Goal: Task Accomplishment & Management: Complete application form

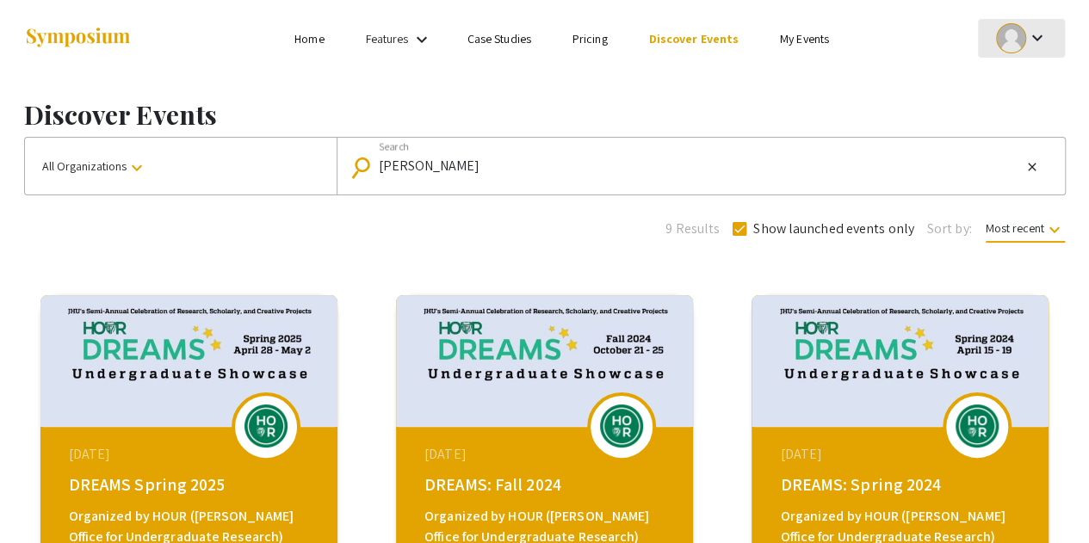
click at [1007, 27] on div at bounding box center [1011, 38] width 30 height 30
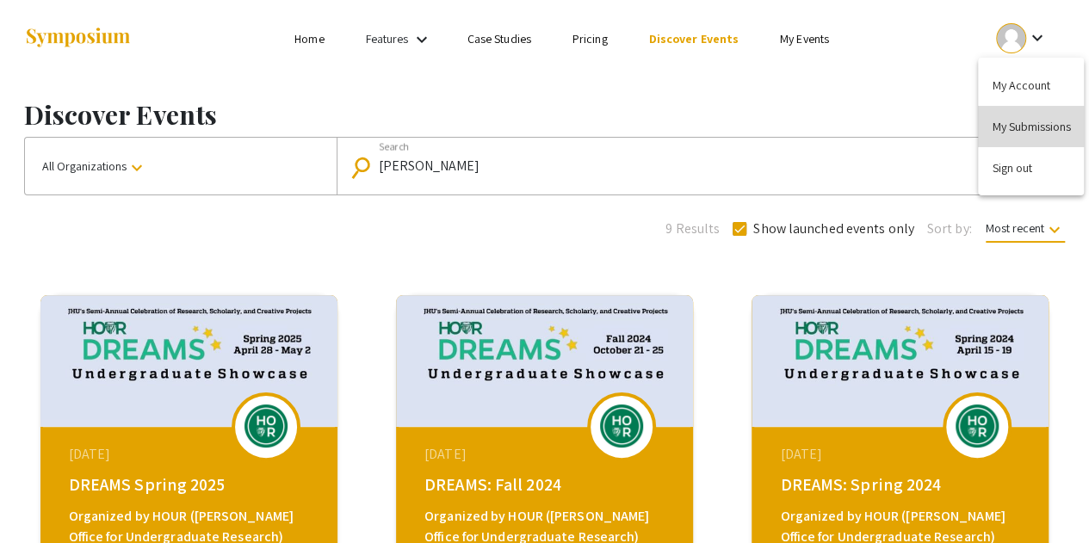
click at [1023, 119] on button "My Submissions" at bounding box center [1031, 126] width 106 height 41
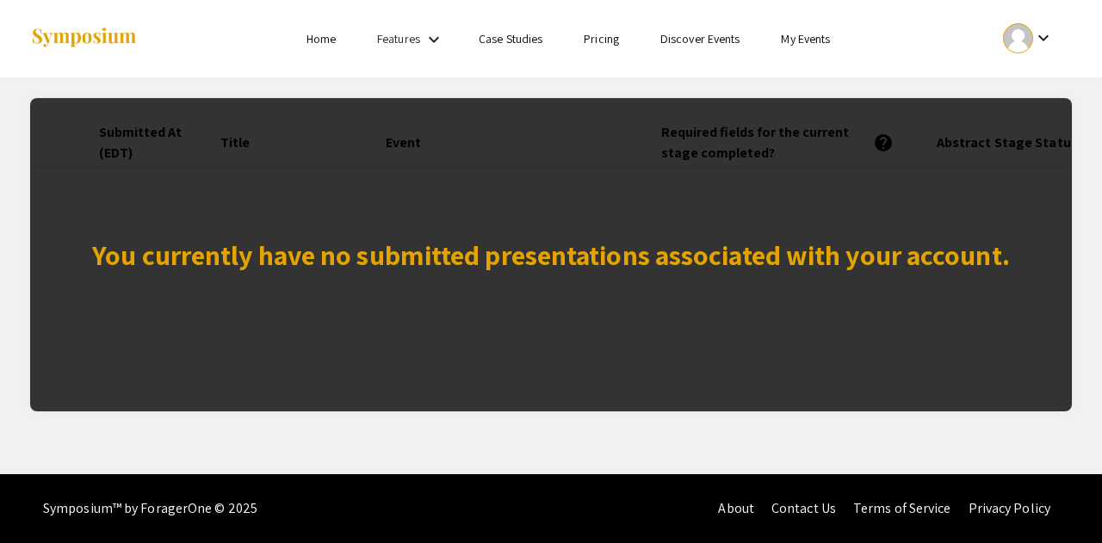
click at [630, 256] on div "You currently have no submitted presentations associated with your account." at bounding box center [551, 254] width 918 height 41
click at [325, 37] on link "Home" at bounding box center [321, 38] width 29 height 15
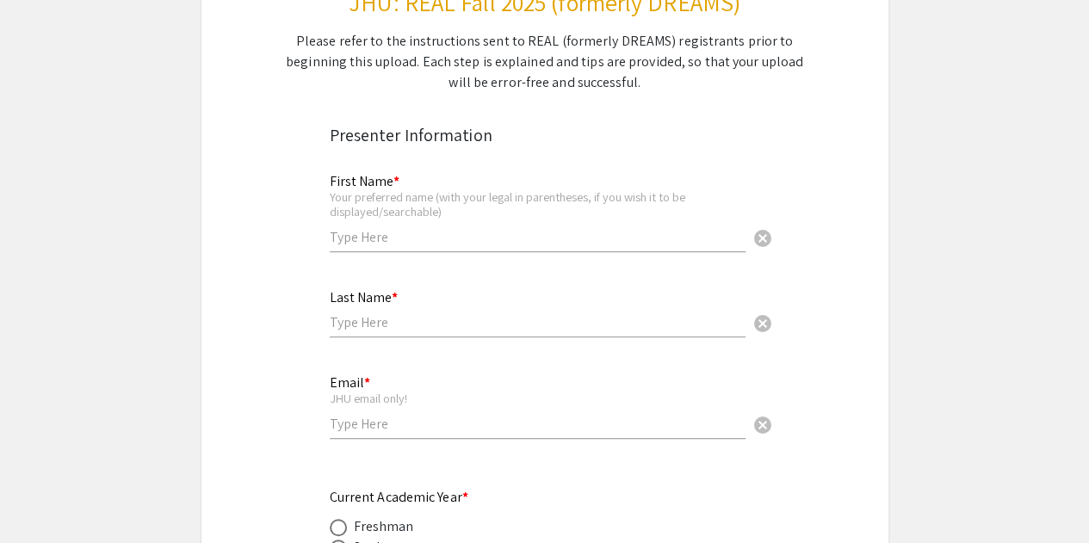
scroll to position [248, 0]
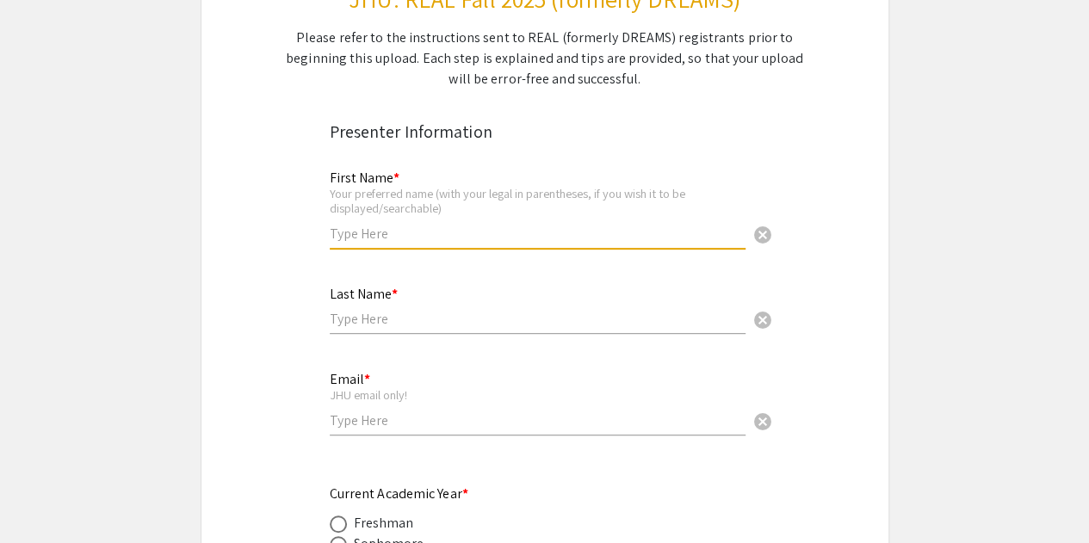
click at [405, 225] on input "text" at bounding box center [538, 234] width 416 height 18
type input "[PERSON_NAME]"
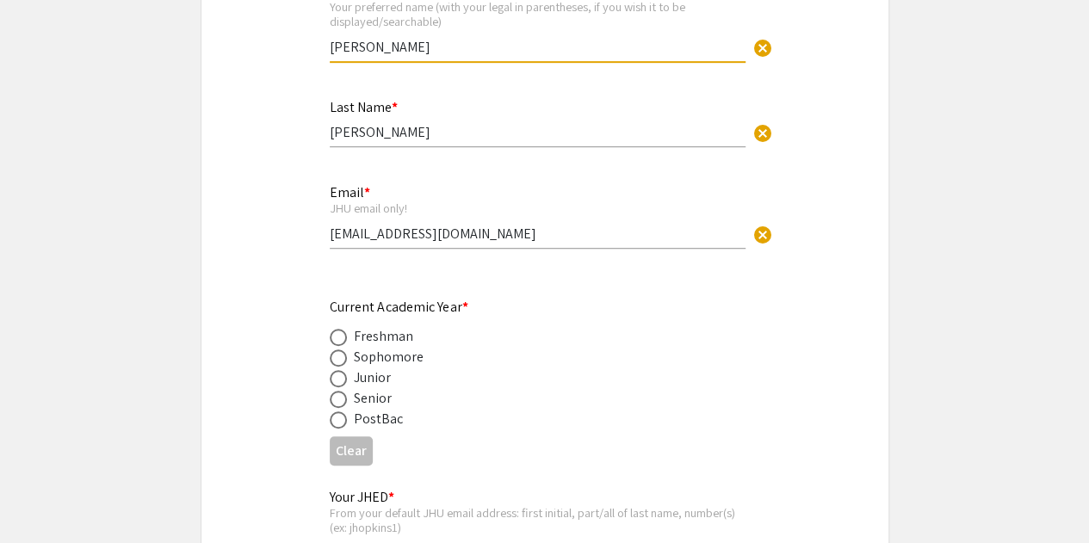
scroll to position [468, 0]
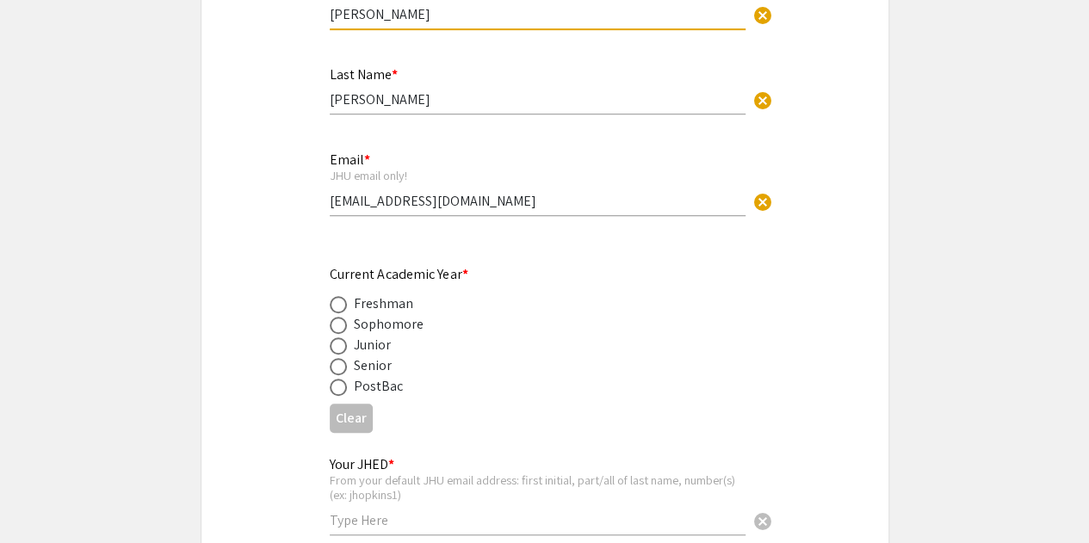
click at [441, 205] on input "[EMAIL_ADDRESS][DOMAIN_NAME]" at bounding box center [538, 201] width 416 height 18
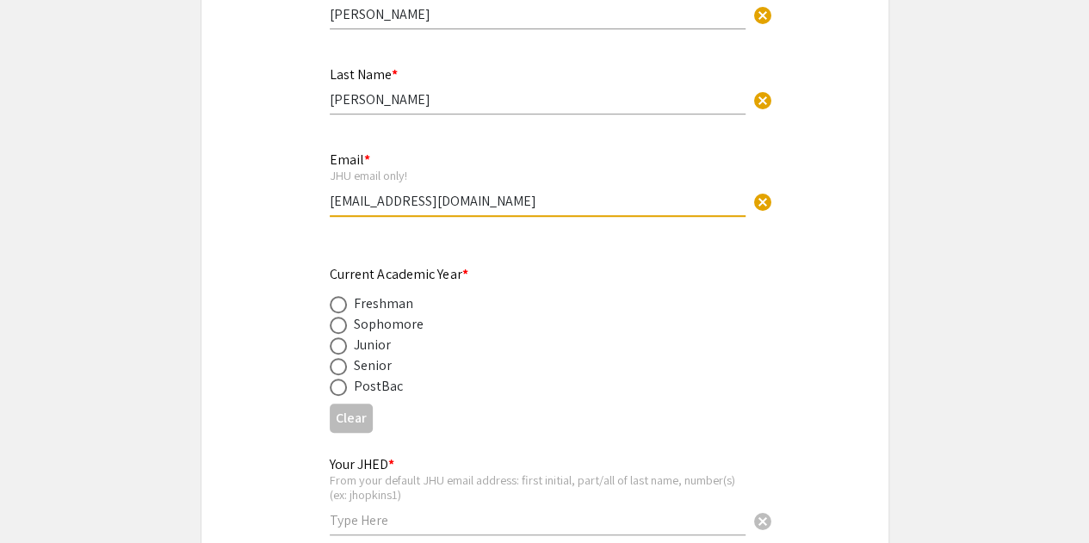
click at [441, 205] on input "[EMAIL_ADDRESS][DOMAIN_NAME]" at bounding box center [538, 201] width 416 height 18
type input "k"
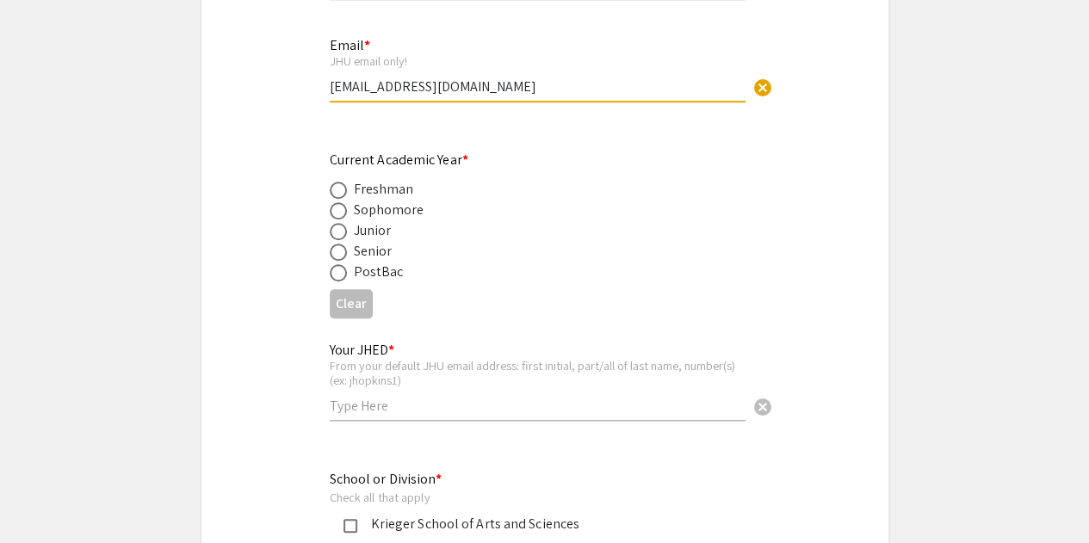
scroll to position [583, 0]
type input "[EMAIL_ADDRESS][DOMAIN_NAME]"
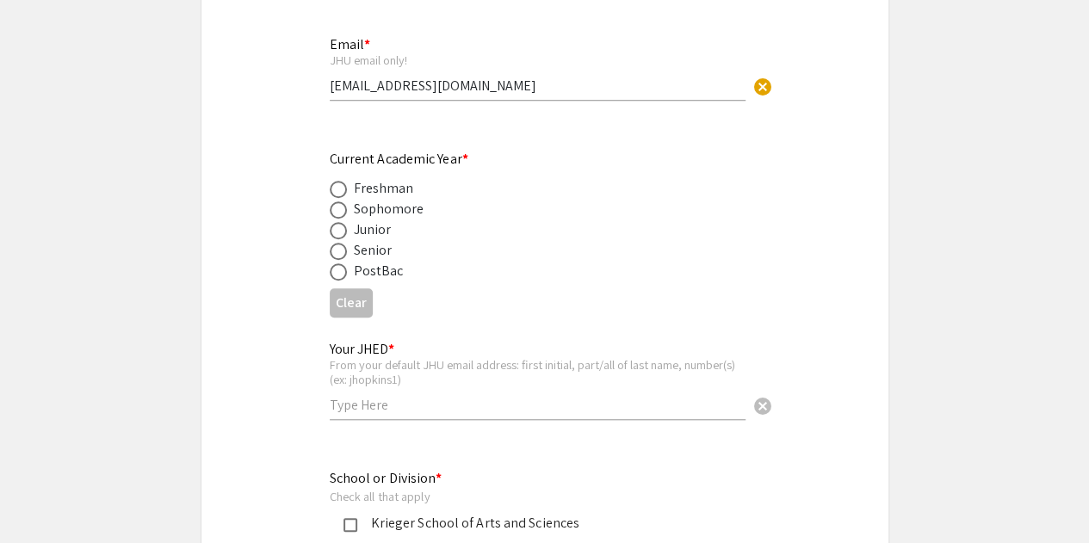
click at [363, 257] on div "Senior" at bounding box center [373, 250] width 39 height 21
click at [338, 252] on span at bounding box center [338, 251] width 17 height 17
click at [338, 252] on input "radio" at bounding box center [338, 251] width 17 height 17
radio input "true"
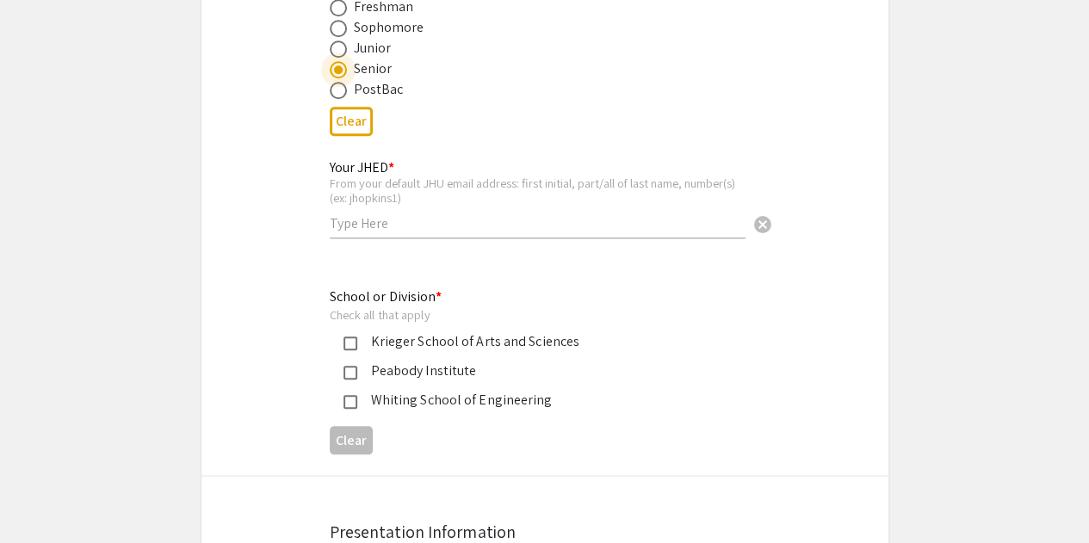
scroll to position [765, 0]
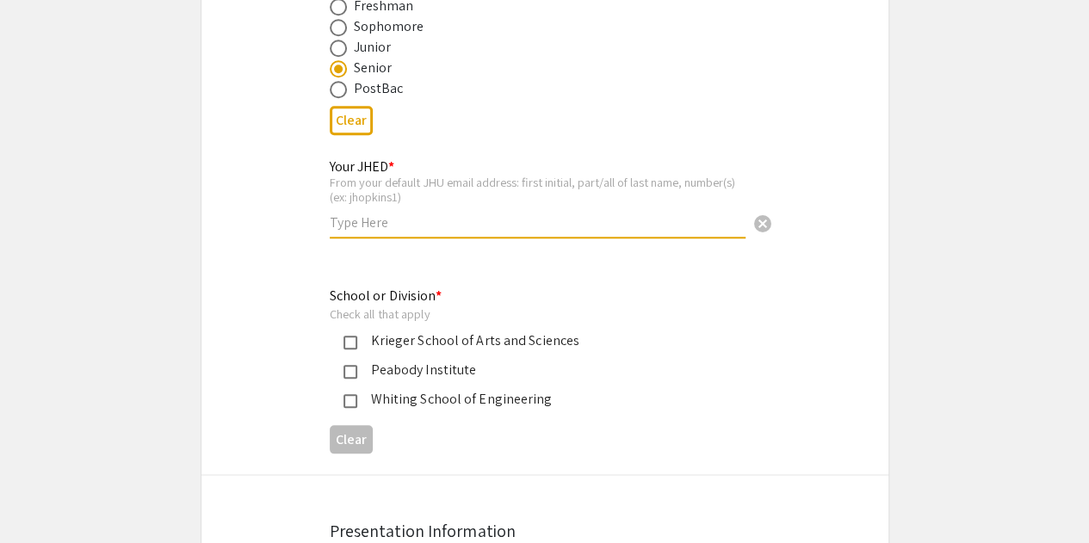
click at [436, 218] on input "text" at bounding box center [538, 223] width 416 height 18
type input "lgupta3"
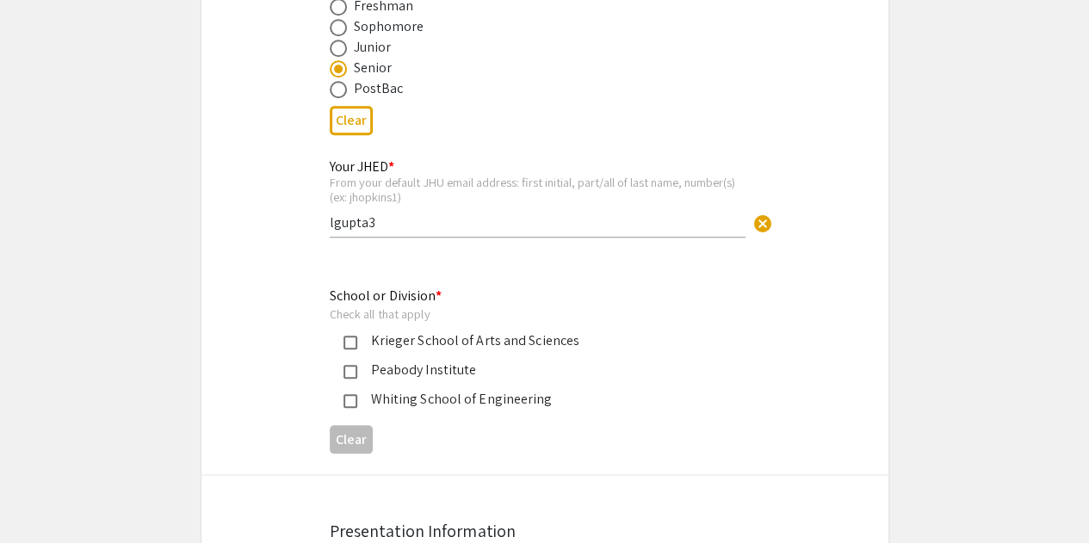
click at [468, 409] on div "Whiting School of Engineering" at bounding box center [538, 399] width 362 height 21
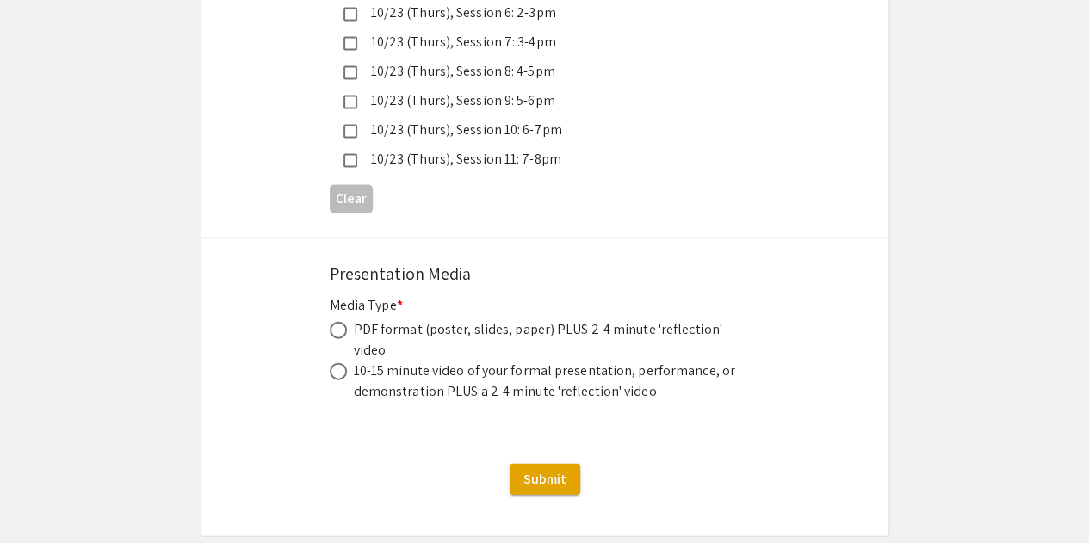
scroll to position [5007, 0]
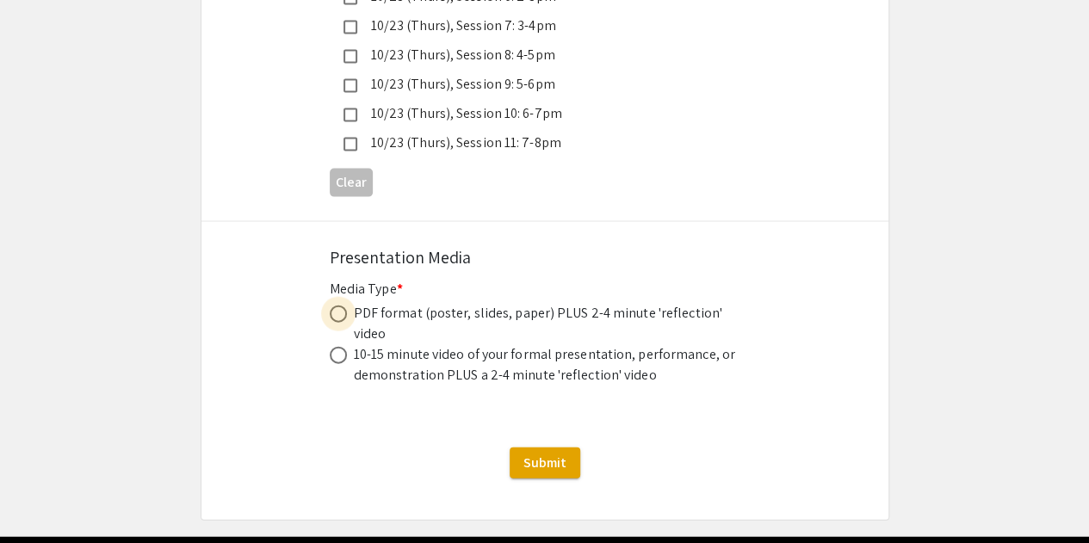
click at [338, 306] on span at bounding box center [338, 314] width 17 height 17
click at [338, 306] on input "radio" at bounding box center [338, 314] width 17 height 17
radio input "true"
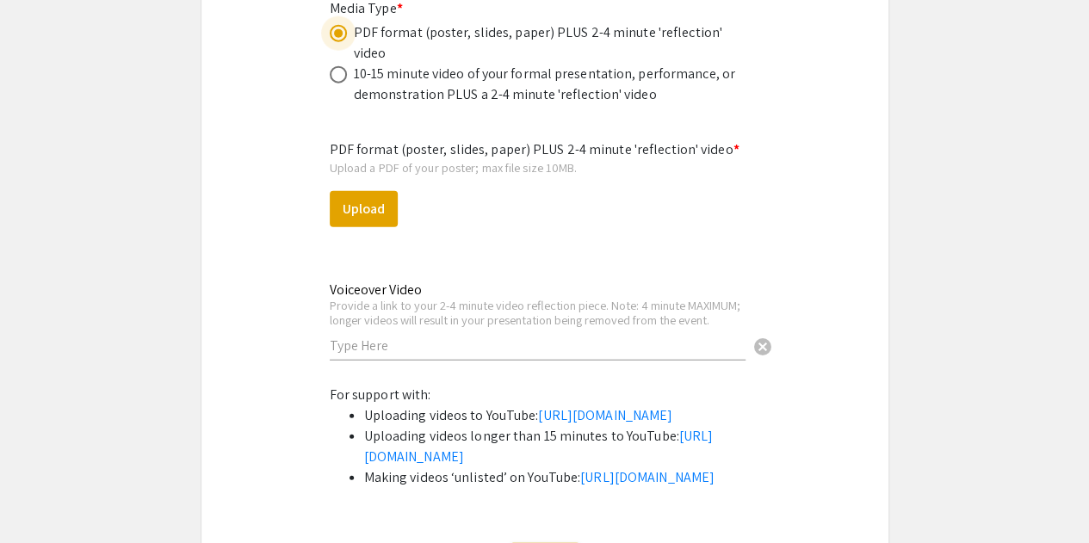
scroll to position [5289, 0]
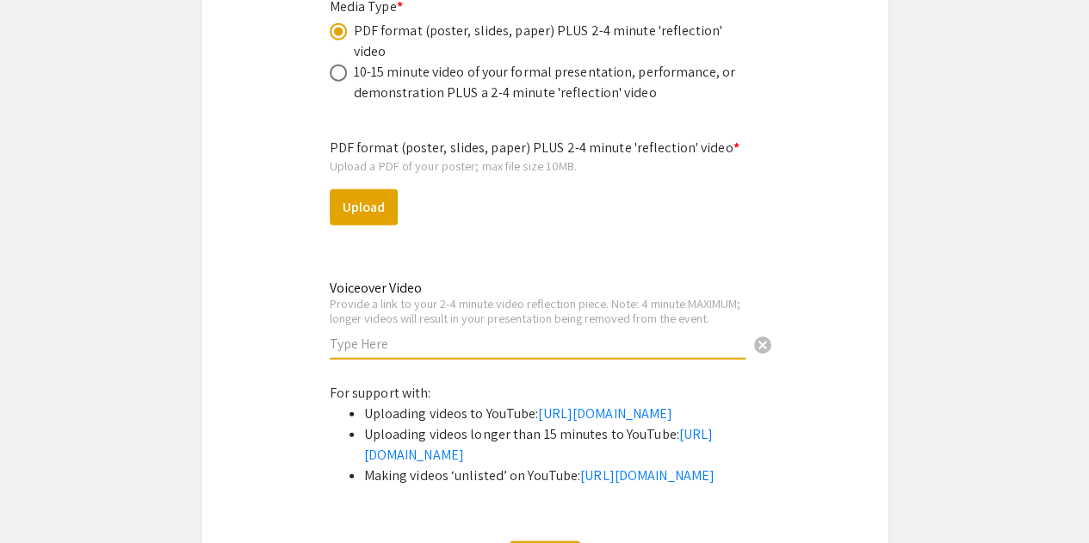
click at [474, 335] on input "text" at bounding box center [538, 344] width 416 height 18
click at [417, 296] on div "Provide a link to your 2-4 minute video reflection piece. Note: 4 minute MAXIMU…" at bounding box center [538, 311] width 416 height 30
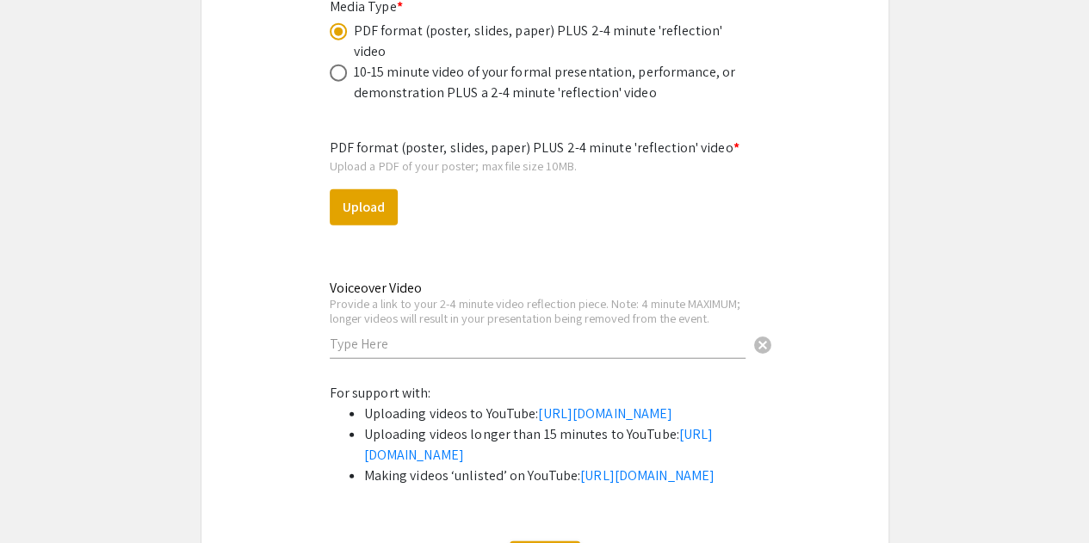
click at [417, 296] on div "Provide a link to your 2-4 minute video reflection piece. Note: 4 minute MAXIMU…" at bounding box center [538, 311] width 416 height 30
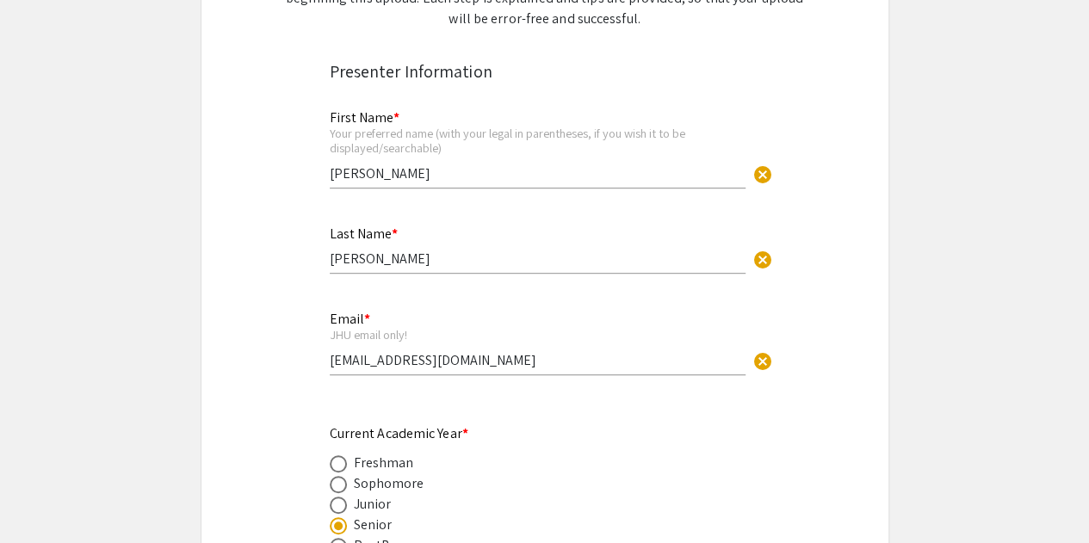
scroll to position [307, 0]
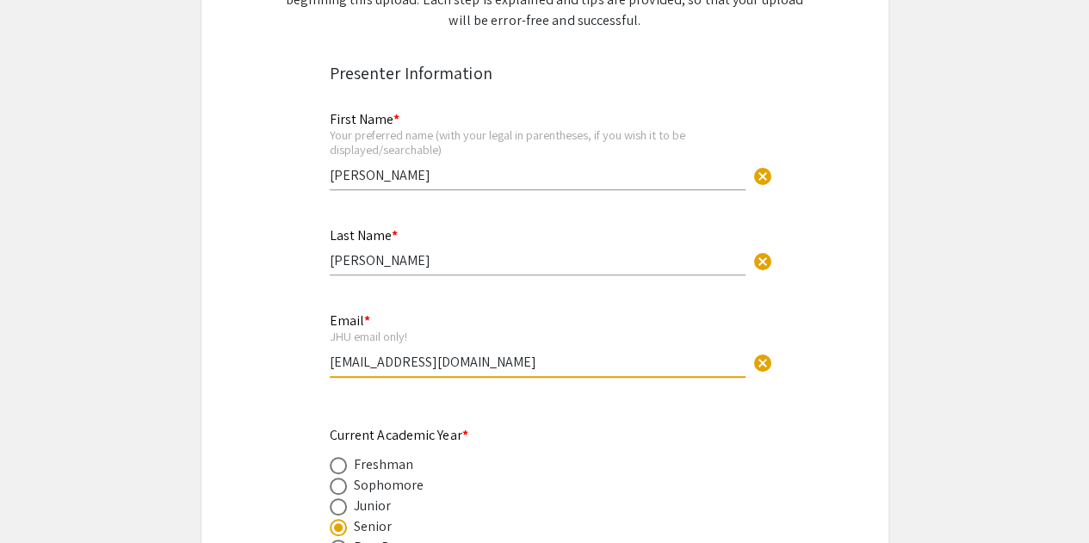
click at [472, 371] on input "[EMAIL_ADDRESS][DOMAIN_NAME]" at bounding box center [538, 362] width 416 height 18
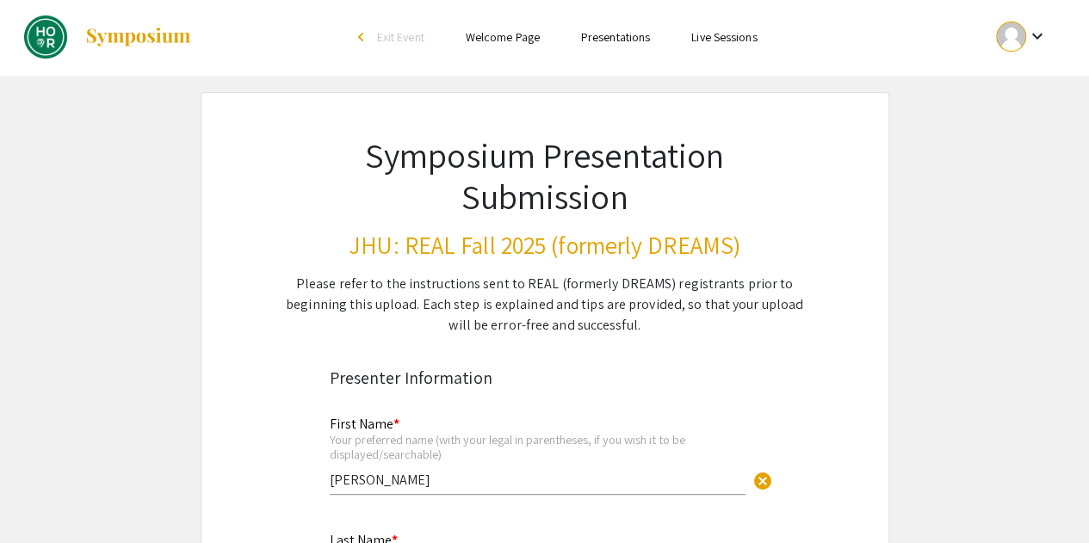
scroll to position [0, 0]
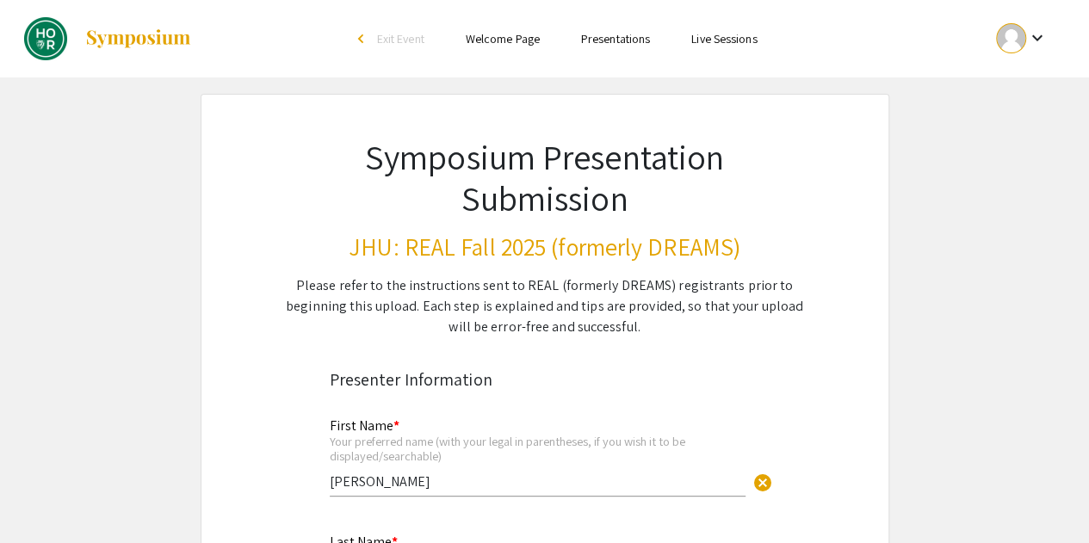
click at [434, 277] on div "Please refer to the instructions sent to REAL (formerly DREAMS) registrants pri…" at bounding box center [545, 307] width 520 height 62
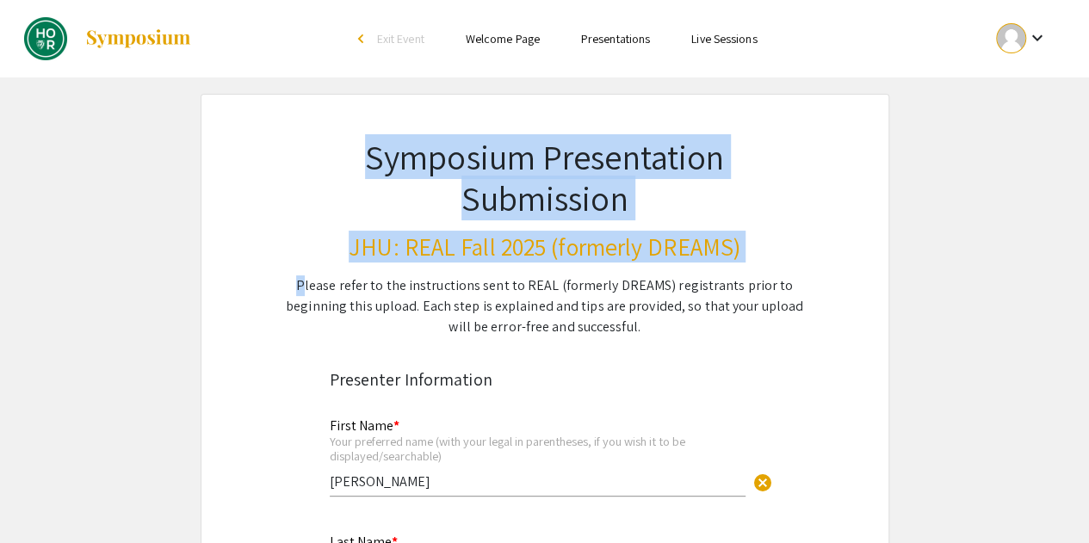
click at [434, 277] on div "Please refer to the instructions sent to REAL (formerly DREAMS) registrants pri…" at bounding box center [545, 307] width 520 height 62
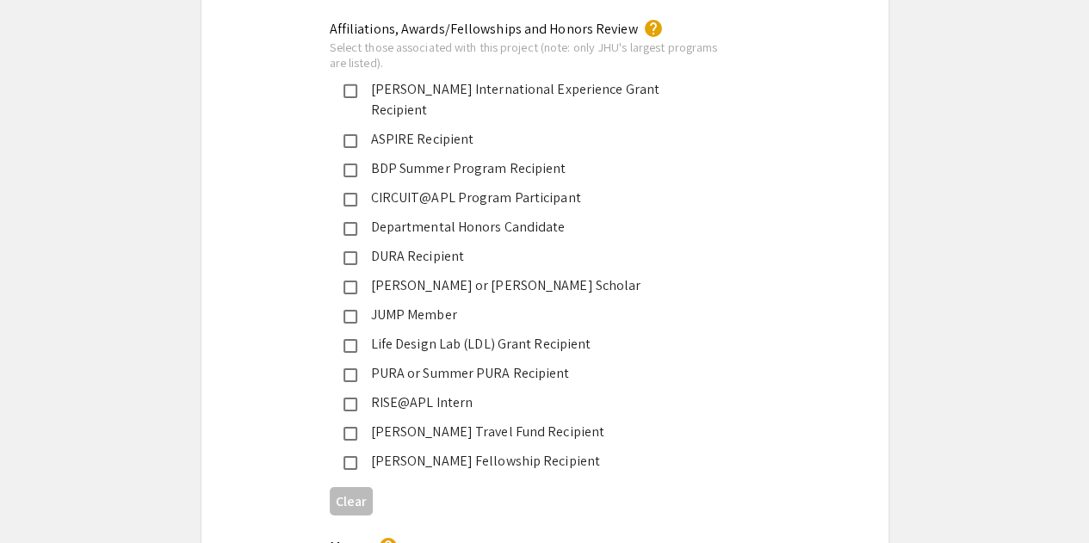
scroll to position [2767, 0]
click at [567, 189] on div "CIRCUIT@APL Program Participant" at bounding box center [538, 199] width 362 height 21
click at [520, 276] on div "[PERSON_NAME] or [PERSON_NAME] Scholar" at bounding box center [538, 286] width 362 height 21
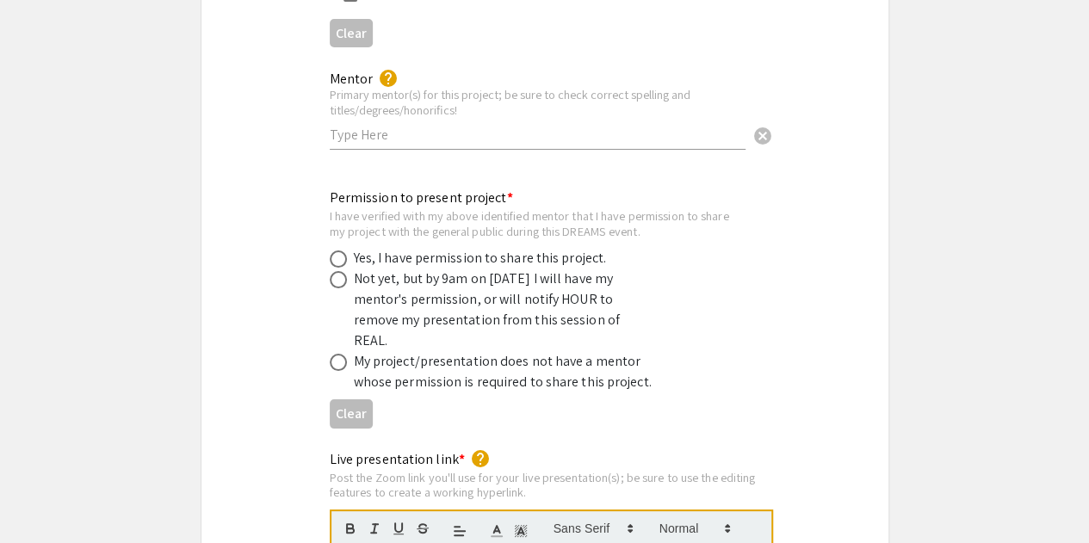
scroll to position [3235, 0]
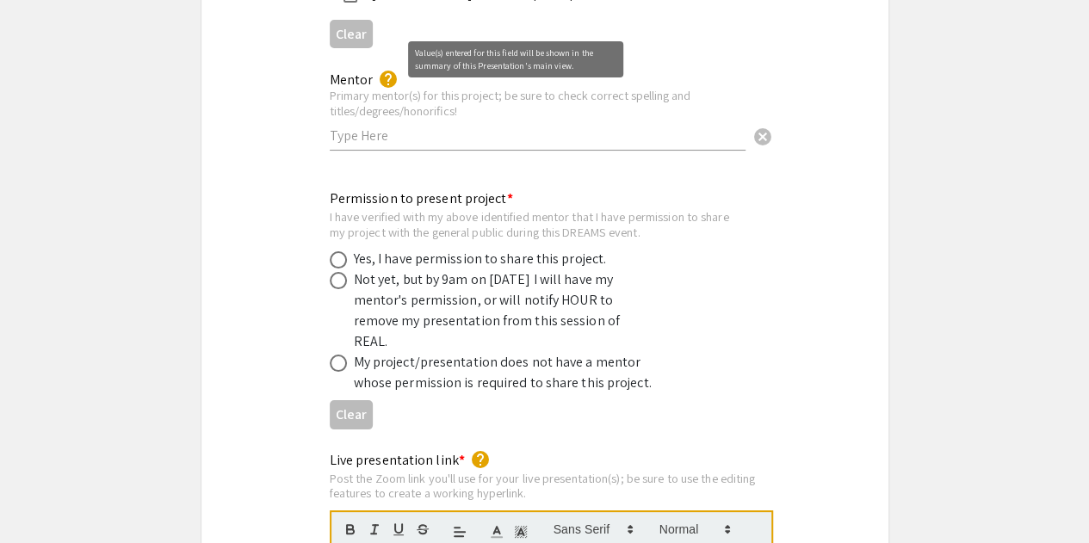
click at [388, 69] on mat-icon "help" at bounding box center [388, 79] width 21 height 21
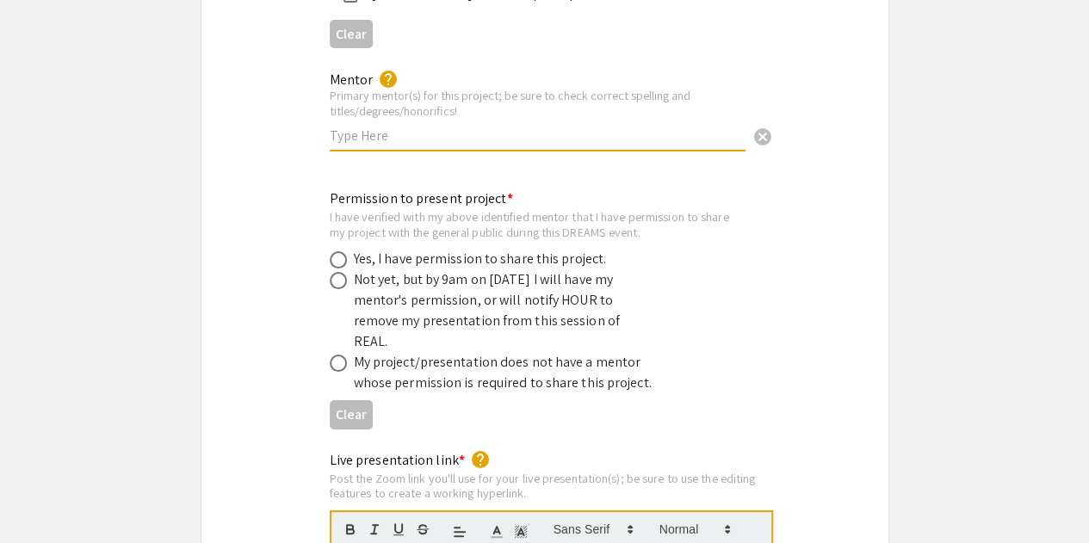
click at [477, 127] on input "text" at bounding box center [538, 136] width 416 height 18
click at [446, 209] on div "I have verified with my above identified mentor that I have permission to share…" at bounding box center [531, 224] width 403 height 30
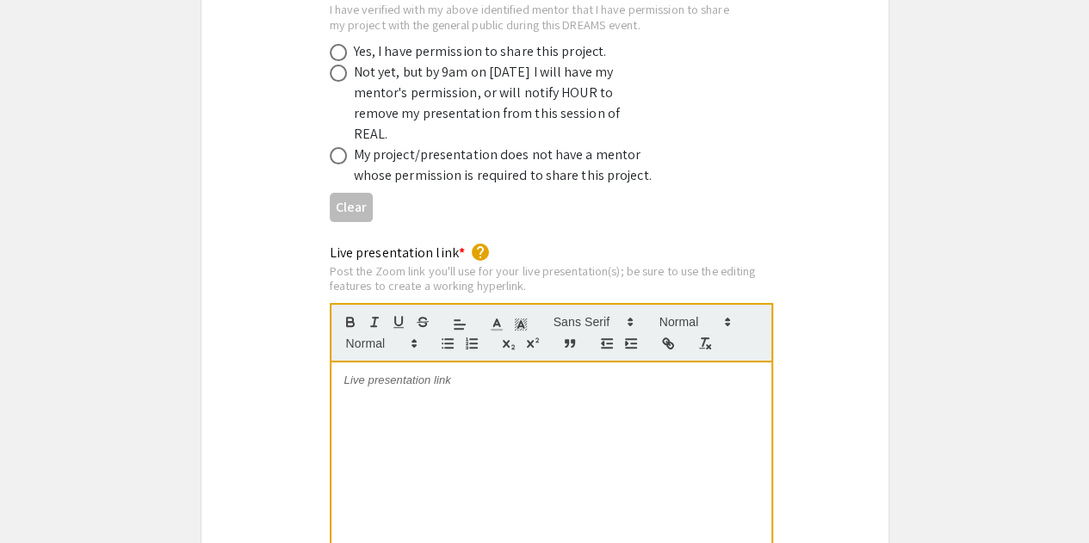
scroll to position [3448, 0]
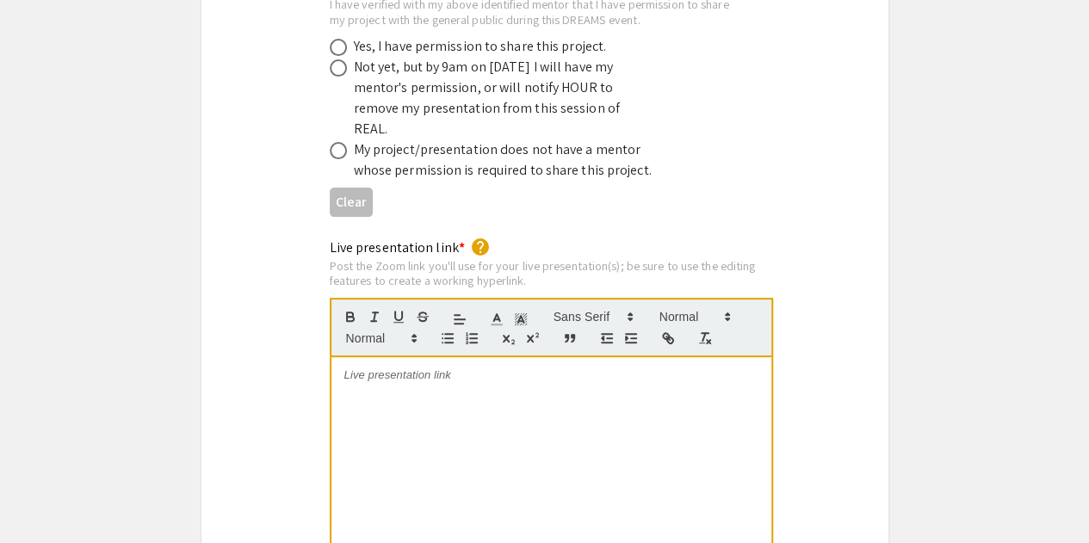
click at [444, 428] on div at bounding box center [552, 486] width 440 height 258
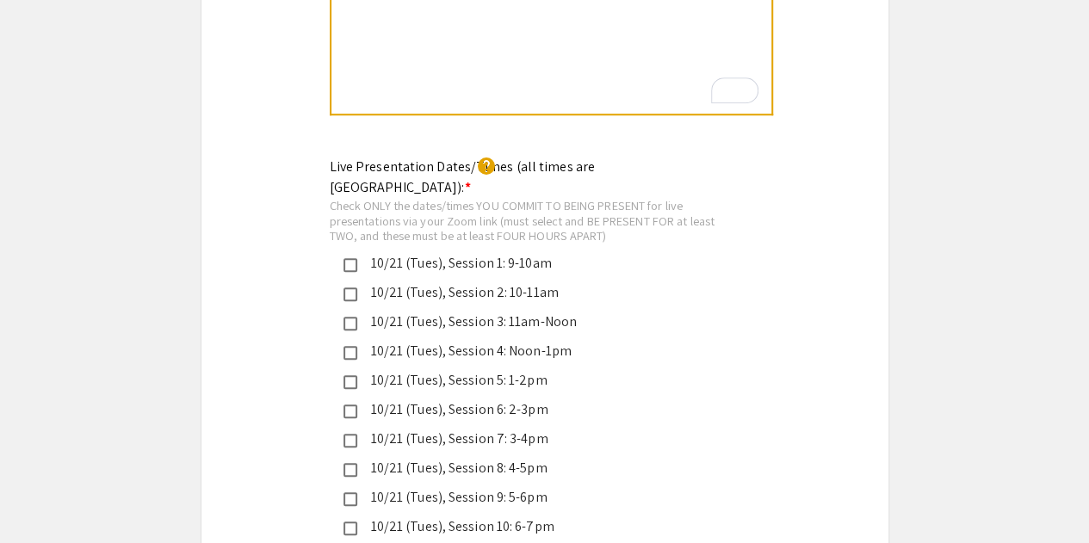
scroll to position [3949, 0]
click at [498, 199] on div "Check ONLY the dates/times YOU COMMIT TO BEING PRESENT for live presentations v…" at bounding box center [531, 222] width 403 height 46
click at [400, 199] on div "Check ONLY the dates/times YOU COMMIT TO BEING PRESENT for live presentations v…" at bounding box center [531, 222] width 403 height 46
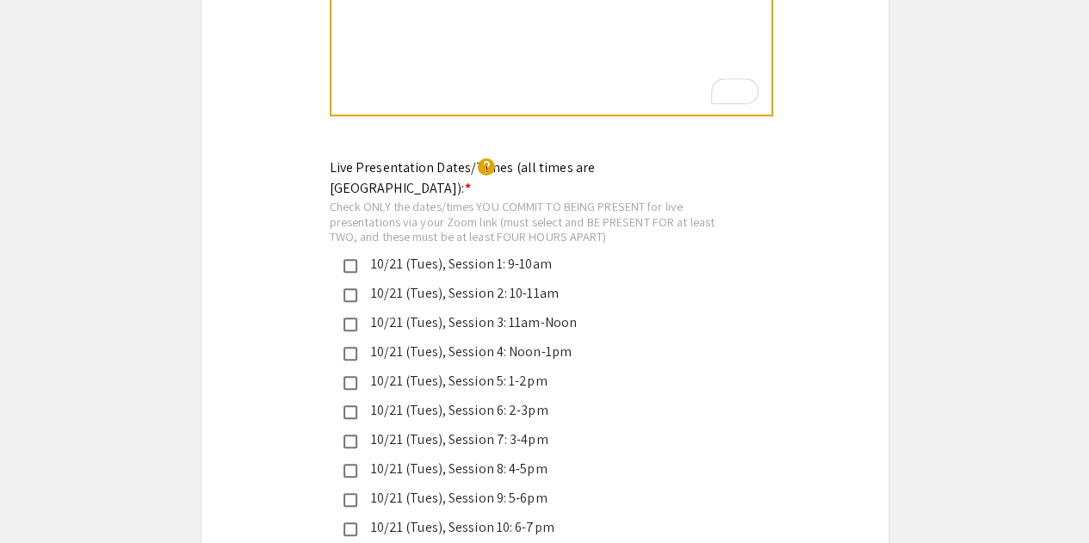
drag, startPoint x: 400, startPoint y: 147, endPoint x: 530, endPoint y: 170, distance: 132.1
click at [530, 199] on div "Check ONLY the dates/times YOU COMMIT TO BEING PRESENT for live presentations v…" at bounding box center [531, 222] width 403 height 46
drag, startPoint x: 530, startPoint y: 170, endPoint x: 379, endPoint y: 156, distance: 151.4
click at [379, 199] on div "Check ONLY the dates/times YOU COMMIT TO BEING PRESENT for live presentations v…" at bounding box center [531, 222] width 403 height 46
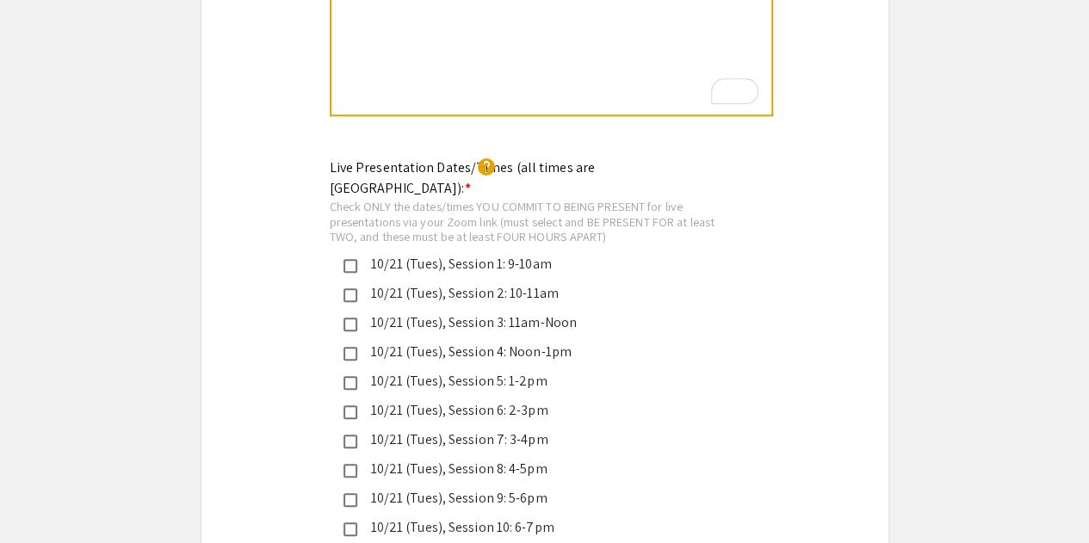
click at [379, 199] on div "Check ONLY the dates/times YOU COMMIT TO BEING PRESENT for live presentations v…" at bounding box center [531, 222] width 403 height 46
drag, startPoint x: 379, startPoint y: 156, endPoint x: 582, endPoint y: 158, distance: 203.2
click at [582, 199] on div "Check ONLY the dates/times YOU COMMIT TO BEING PRESENT for live presentations v…" at bounding box center [531, 222] width 403 height 46
